Goal: Task Accomplishment & Management: Manage account settings

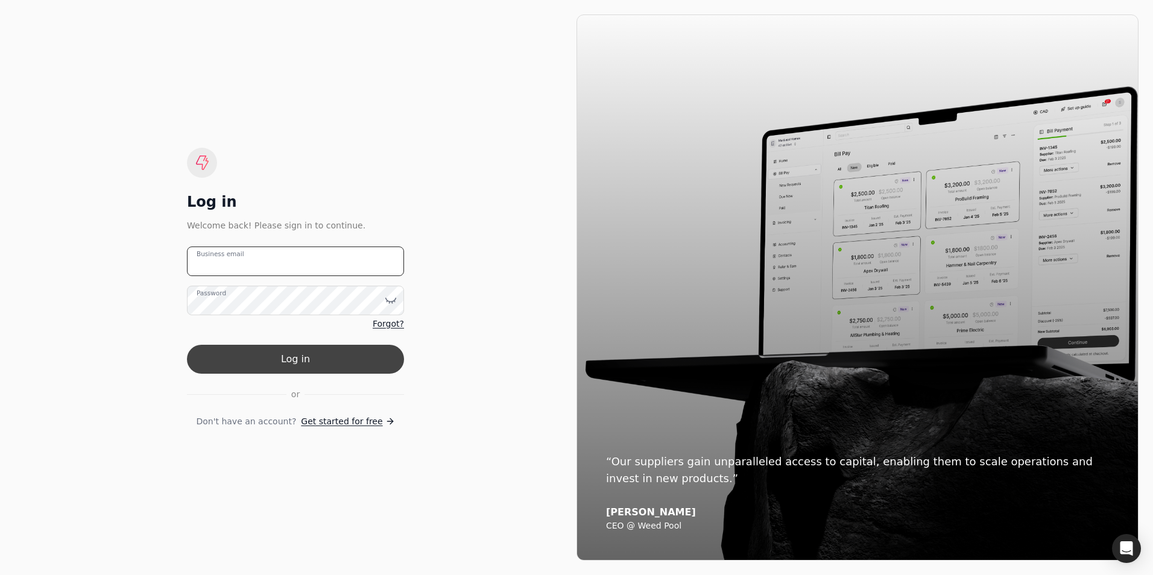
type email "[PERSON_NAME][EMAIL_ADDRESS][DOMAIN_NAME]"
click at [385, 361] on button "Log in" at bounding box center [295, 359] width 217 height 29
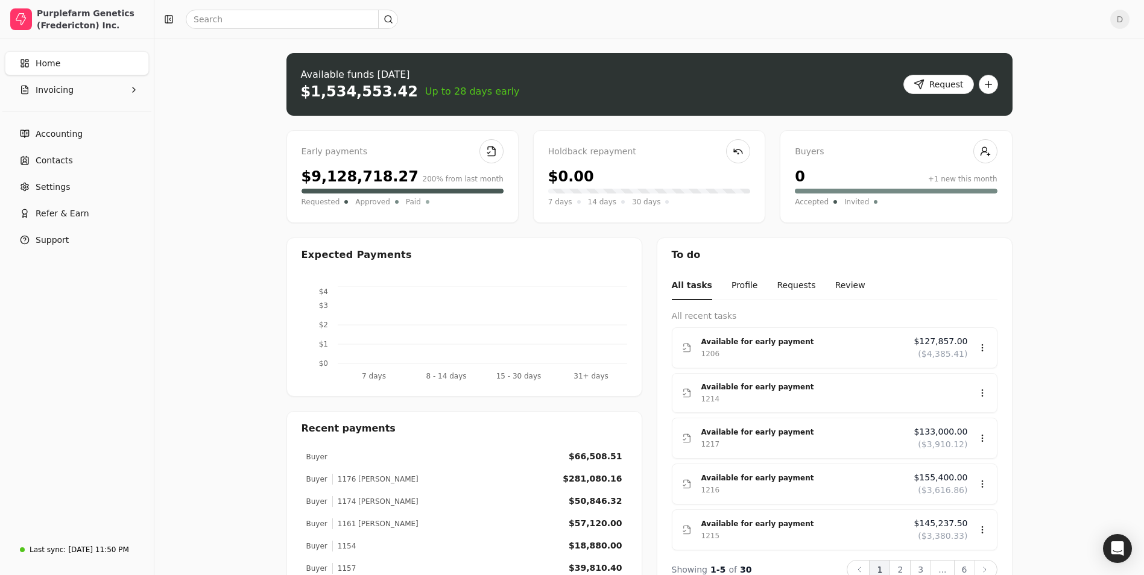
click at [219, 300] on div "Upload file: Drag your invoice here to upload or browse for files Available fun…" at bounding box center [649, 355] width 990 height 633
click at [101, 92] on button "Invoicing" at bounding box center [77, 90] width 144 height 24
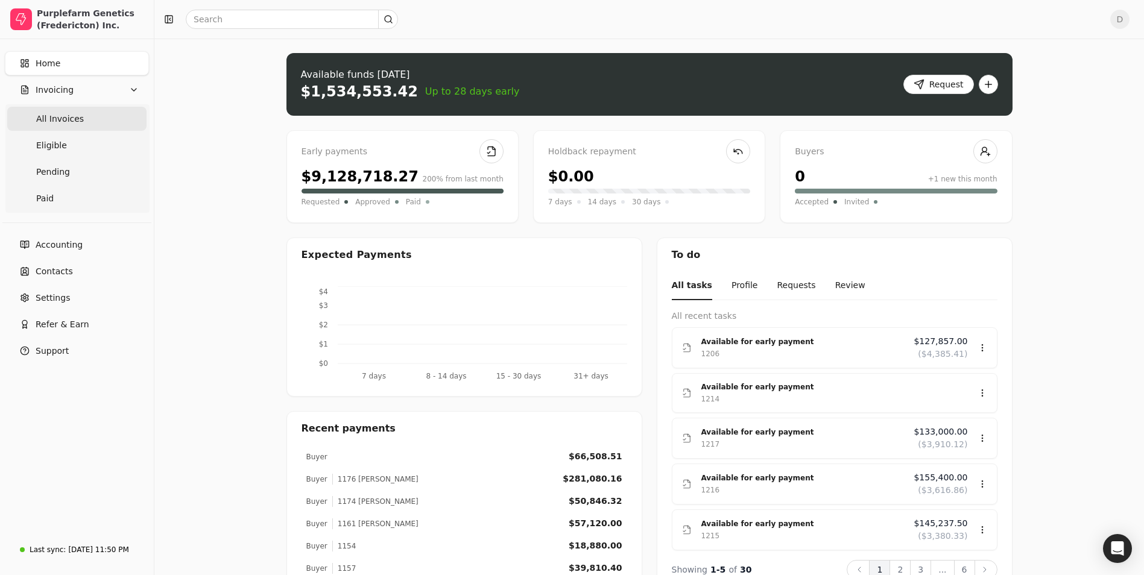
click at [84, 119] on Invoices "All Invoices" at bounding box center [76, 119] width 139 height 24
